Goal: Information Seeking & Learning: Learn about a topic

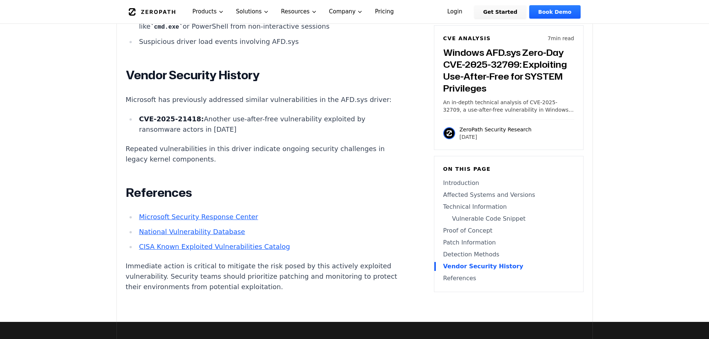
scroll to position [1401, 0]
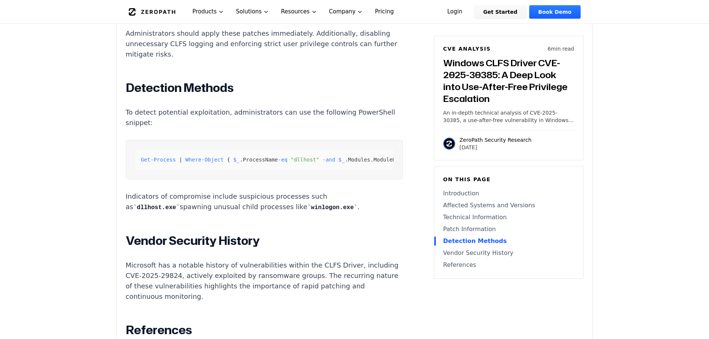
scroll to position [1052, 0]
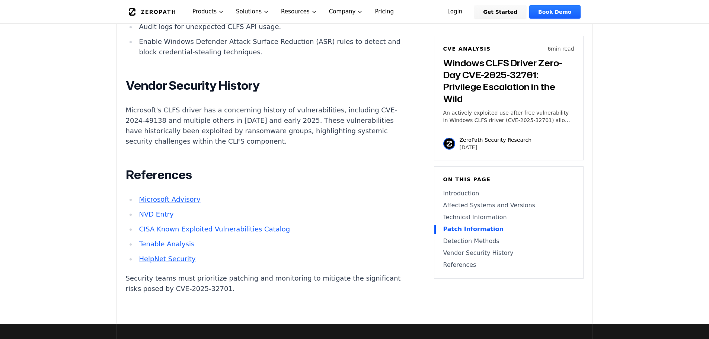
scroll to position [1080, 0]
